Goal: Task Accomplishment & Management: Use online tool/utility

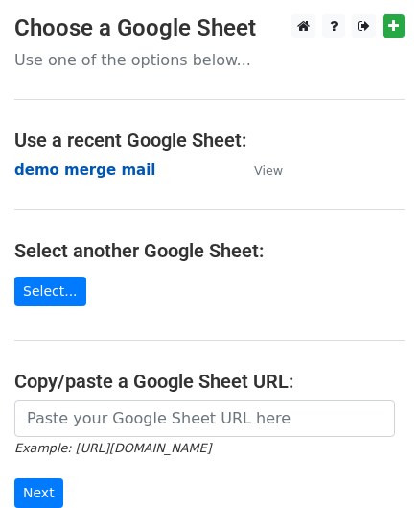
click at [61, 170] on strong "demo merge mail" at bounding box center [84, 169] width 141 height 17
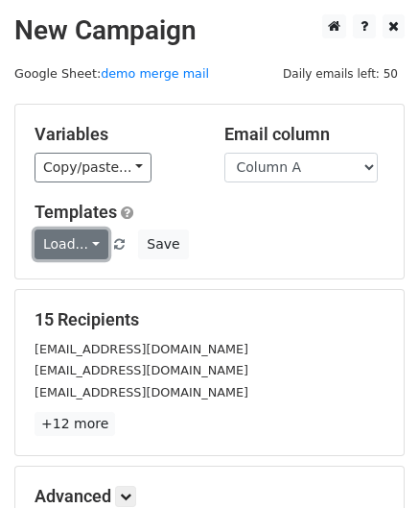
click at [79, 246] on link "Load..." at bounding box center [72, 244] width 74 height 30
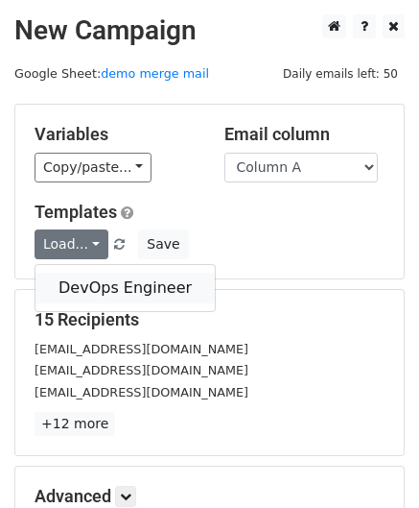
click at [79, 285] on link "DevOps Engineer" at bounding box center [125, 288] width 179 height 31
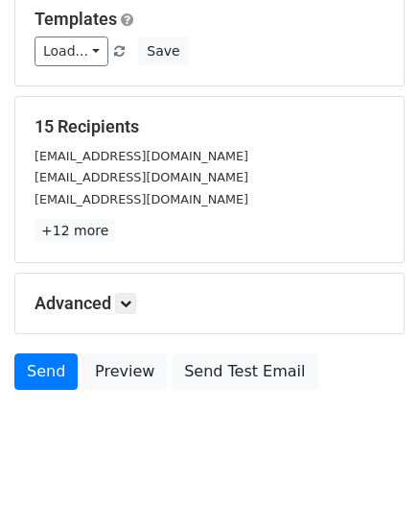
scroll to position [234, 0]
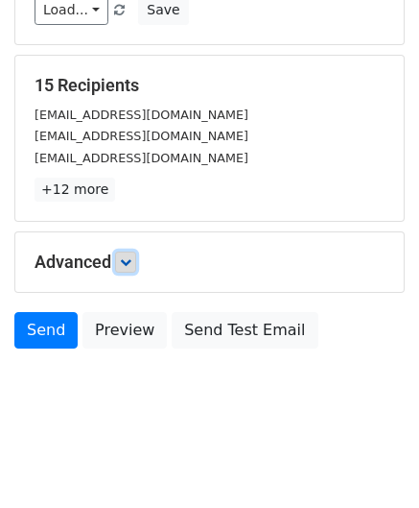
click at [132, 263] on icon at bounding box center [126, 262] width 12 height 12
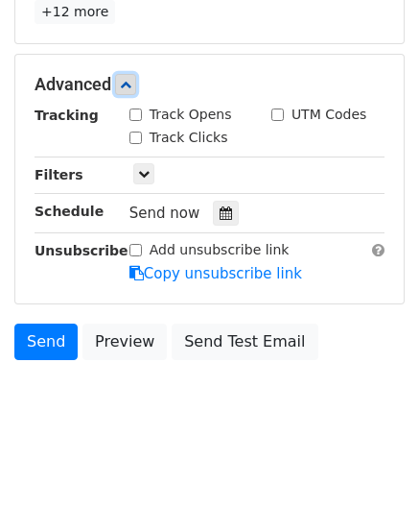
scroll to position [421, 0]
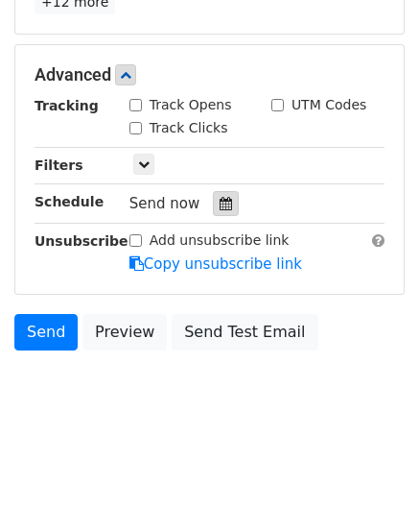
click at [220, 200] on icon at bounding box center [226, 203] width 12 height 13
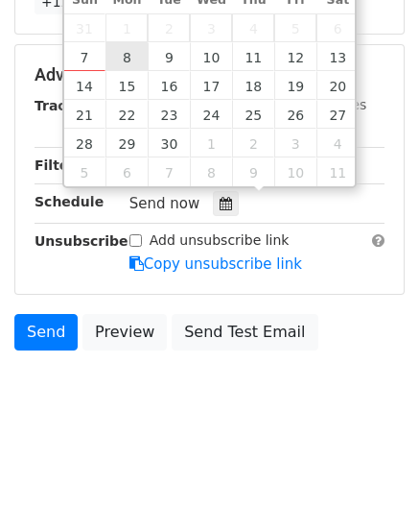
type input "2025-09-08 12:00"
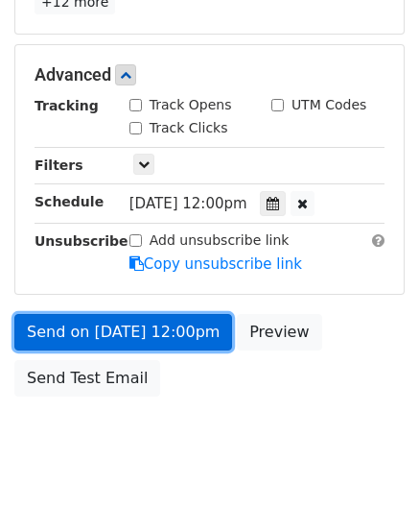
click at [155, 323] on link "Send on [DATE] 12:00pm" at bounding box center [123, 332] width 218 height 36
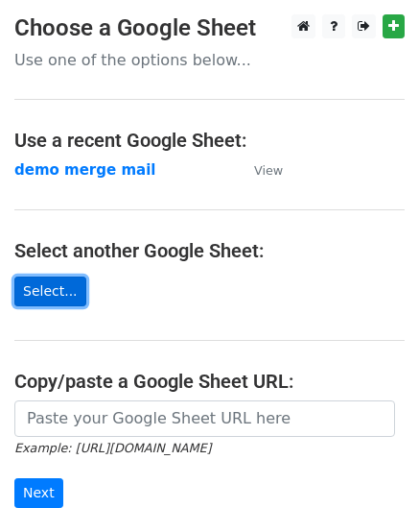
click at [46, 293] on link "Select..." at bounding box center [50, 291] width 72 height 30
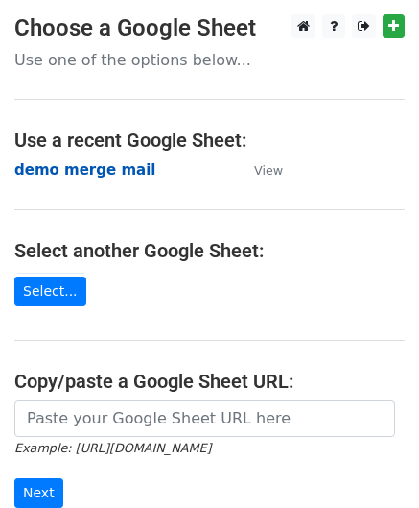
click at [79, 164] on strong "demo merge mail" at bounding box center [84, 169] width 141 height 17
click at [74, 164] on strong "demo merge mail" at bounding box center [84, 169] width 141 height 17
click at [81, 166] on strong "demo merge mail" at bounding box center [84, 169] width 141 height 17
click at [59, 164] on strong "demo merge mail" at bounding box center [84, 169] width 141 height 17
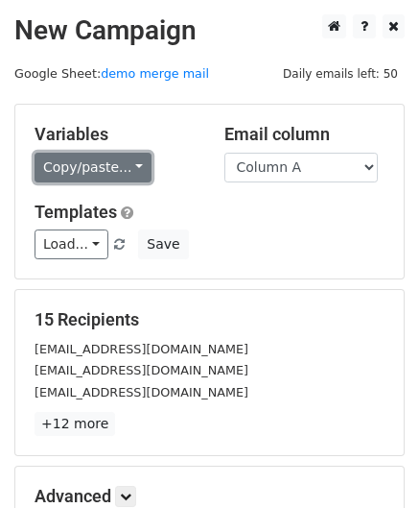
click at [106, 170] on link "Copy/paste..." at bounding box center [93, 168] width 117 height 30
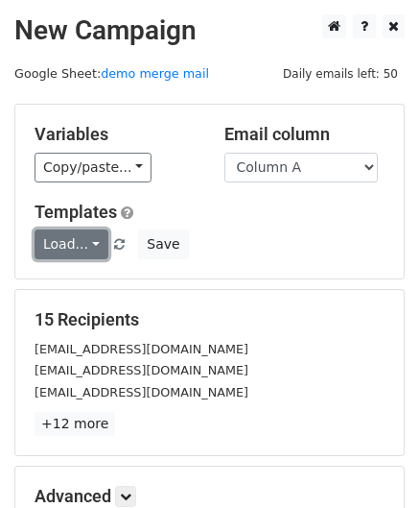
click at [87, 246] on link "Load..." at bounding box center [72, 244] width 74 height 30
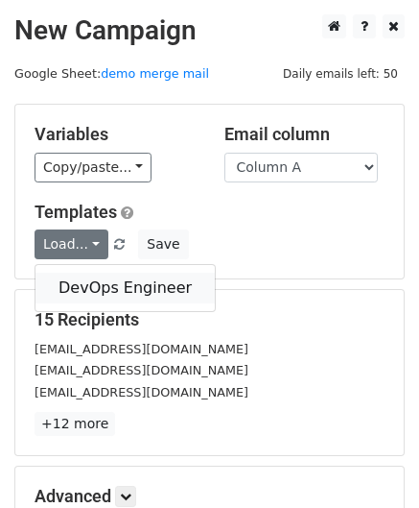
click at [85, 273] on link "DevOps Engineer" at bounding box center [125, 288] width 179 height 31
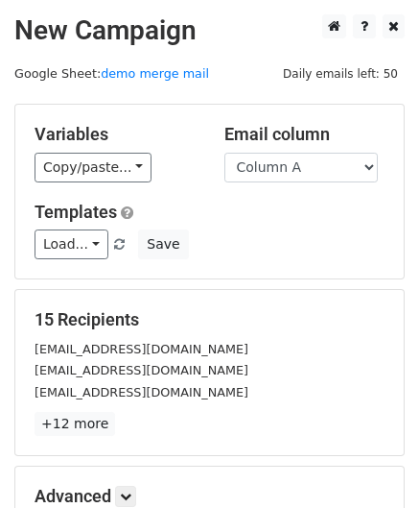
scroll to position [234, 0]
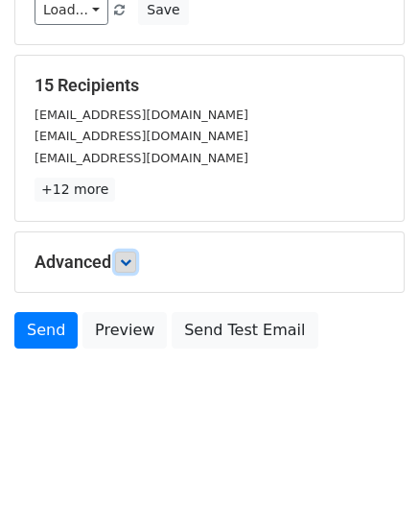
click at [127, 257] on icon at bounding box center [126, 262] width 12 height 12
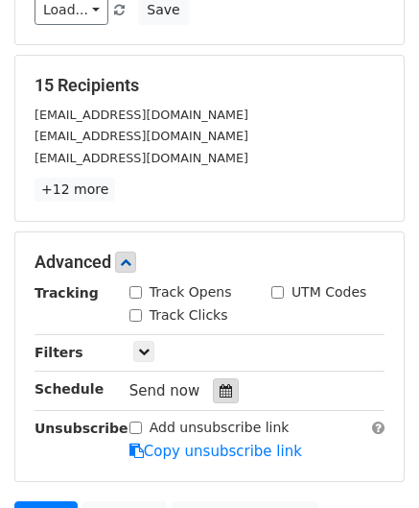
click at [221, 387] on icon at bounding box center [226, 390] width 12 height 13
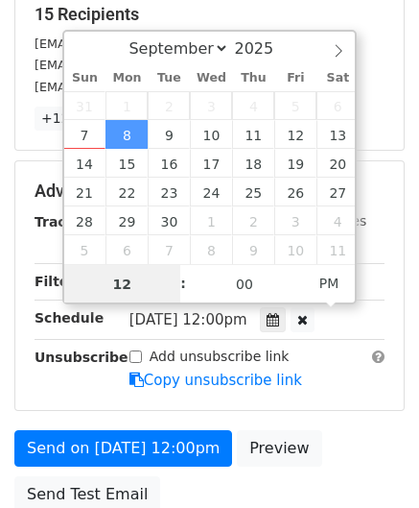
scroll to position [303, 0]
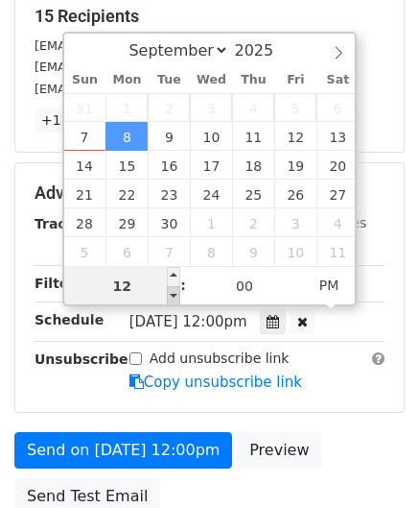
type input "2025-09-08 11:00"
type input "11"
click at [176, 293] on span at bounding box center [173, 295] width 13 height 19
type input "2025-09-08 10:00"
type input "10"
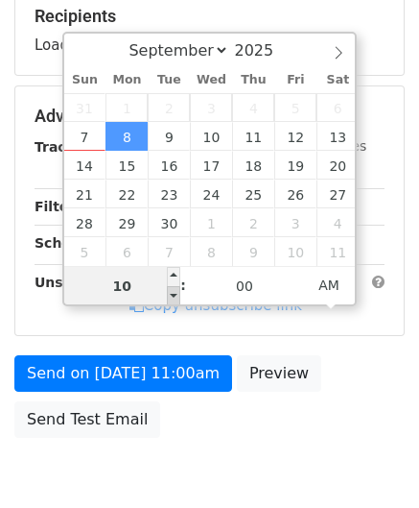
click at [176, 293] on span at bounding box center [173, 295] width 13 height 19
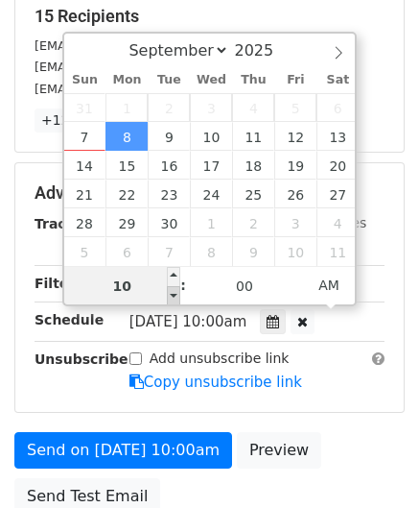
type input "2025-09-08 09:00"
type input "09"
click at [176, 293] on span at bounding box center [173, 295] width 13 height 19
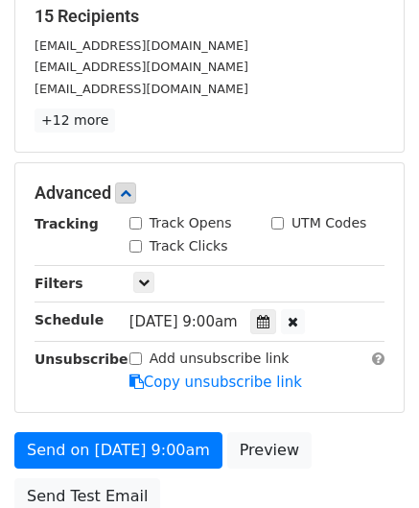
click at [313, 442] on div "Send on Sep 8 at 9:00am Preview Send Test Email" at bounding box center [209, 478] width 419 height 92
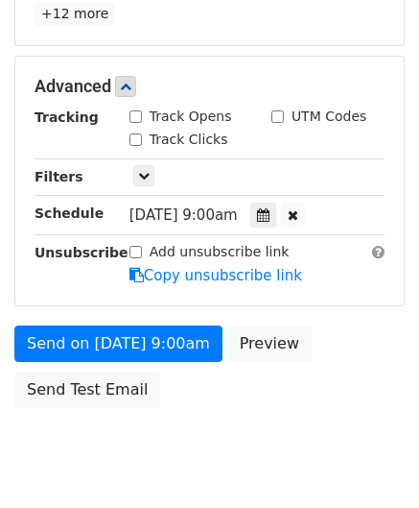
scroll to position [466, 0]
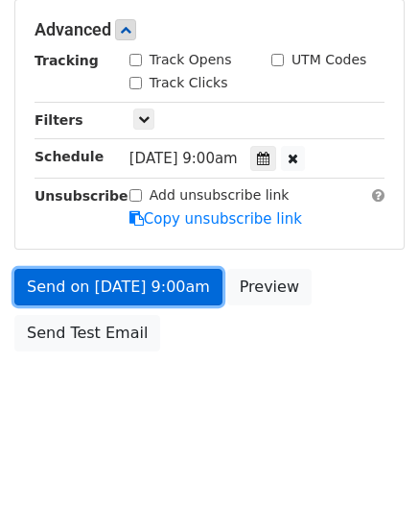
click at [156, 289] on link "Send on Sep 8 at 9:00am" at bounding box center [118, 287] width 208 height 36
